Goal: Check status: Check status

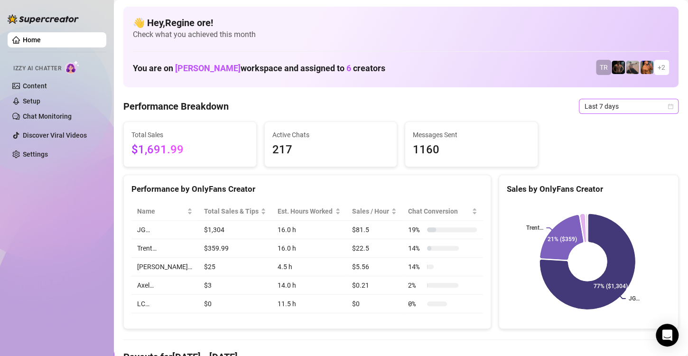
click at [584, 110] on span "Last 7 days" at bounding box center [628, 106] width 88 height 14
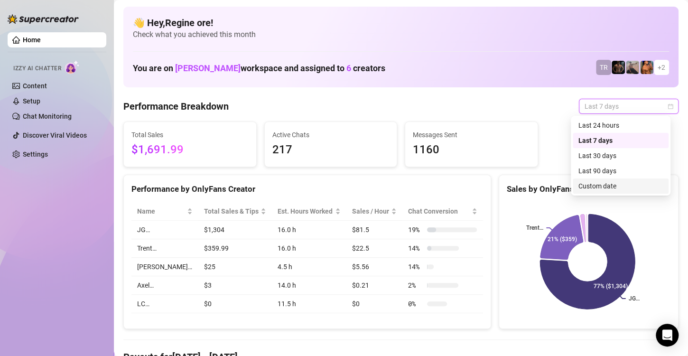
click at [591, 187] on div "Custom date" at bounding box center [620, 186] width 84 height 10
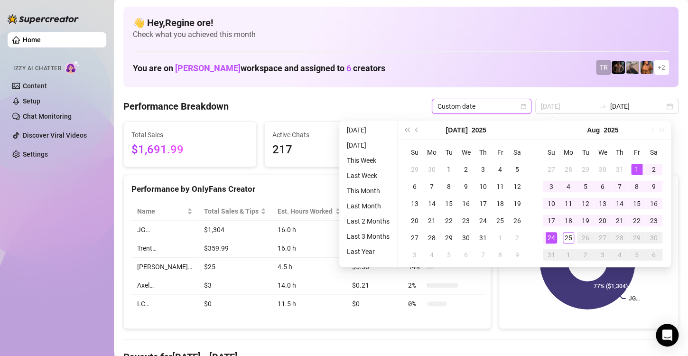
type input "[DATE]"
click at [632, 167] on div "1" at bounding box center [636, 169] width 11 height 11
type input "[DATE]"
click at [570, 237] on div "25" at bounding box center [567, 237] width 11 height 11
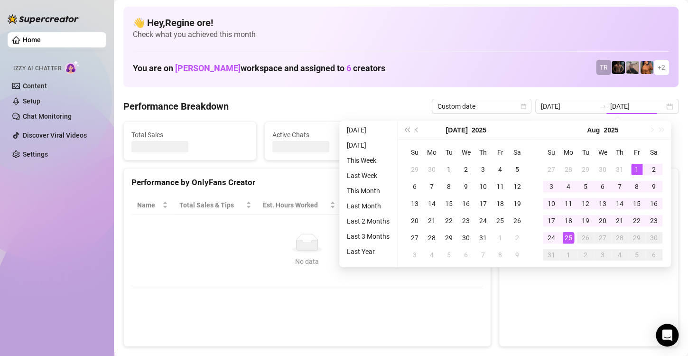
type input "[DATE]"
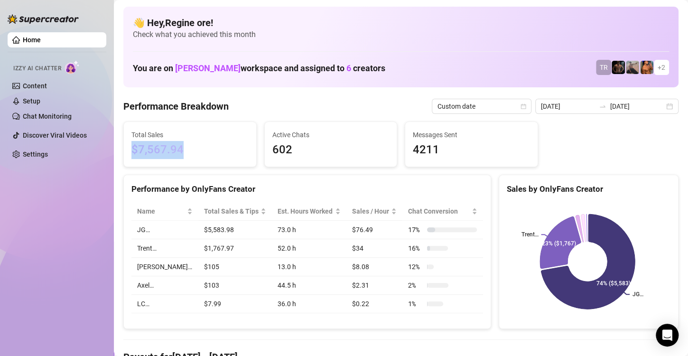
drag, startPoint x: 184, startPoint y: 149, endPoint x: 126, endPoint y: 154, distance: 59.0
click at [126, 154] on div "Total Sales $7,567.94" at bounding box center [190, 144] width 132 height 45
click at [580, 108] on input "[DATE]" at bounding box center [568, 106] width 54 height 10
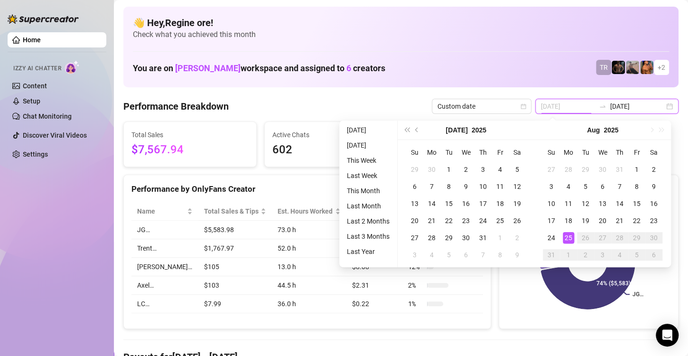
type input "[DATE]"
click at [568, 237] on div "25" at bounding box center [567, 237] width 11 height 11
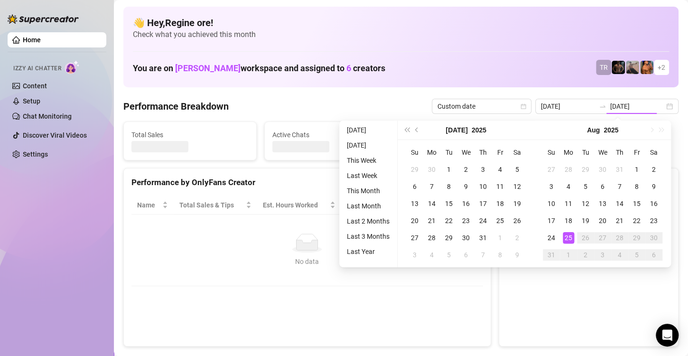
type input "[DATE]"
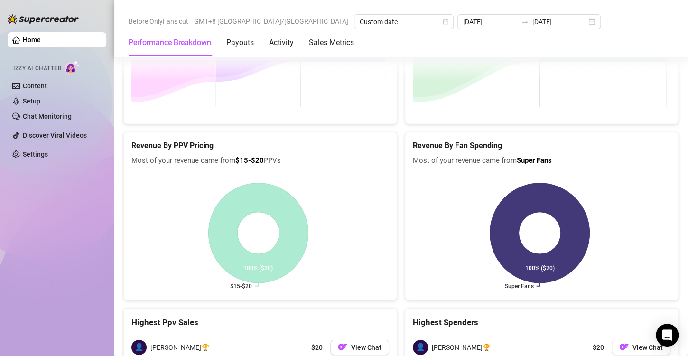
scroll to position [1267, 0]
